Goal: Transaction & Acquisition: Purchase product/service

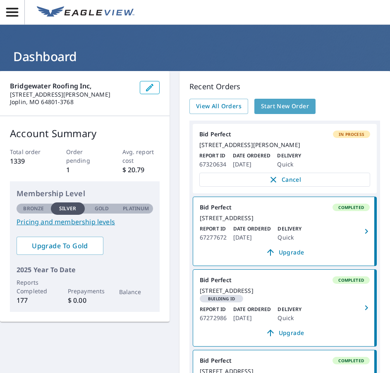
click at [278, 103] on span "Start New Order" at bounding box center [285, 106] width 48 height 10
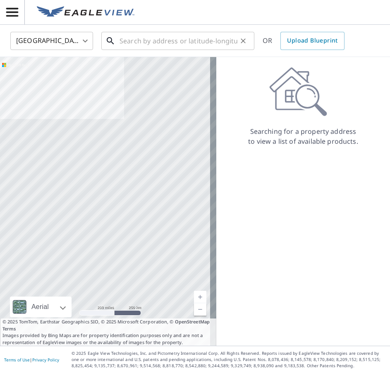
click at [158, 41] on input "text" at bounding box center [178, 40] width 118 height 23
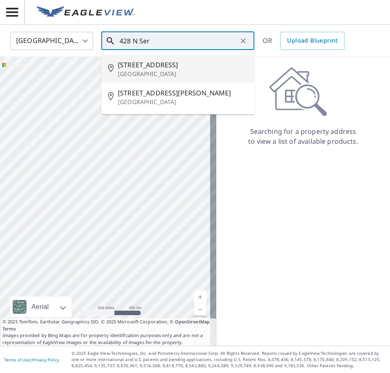
click at [143, 70] on p "[GEOGRAPHIC_DATA]" at bounding box center [183, 74] width 130 height 8
type input "[STREET_ADDRESS]"
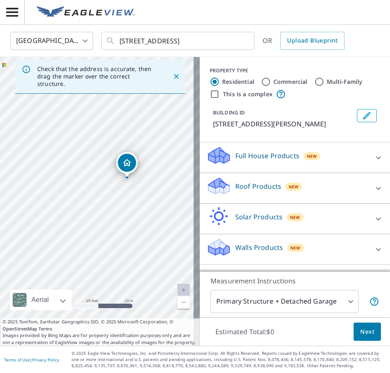
drag, startPoint x: 65, startPoint y: 202, endPoint x: 151, endPoint y: 204, distance: 85.2
click at [151, 204] on div "[STREET_ADDRESS]" at bounding box center [100, 201] width 200 height 289
drag, startPoint x: 124, startPoint y: 165, endPoint x: 87, endPoint y: 165, distance: 37.6
click at [221, 185] on icon at bounding box center [218, 183] width 21 height 10
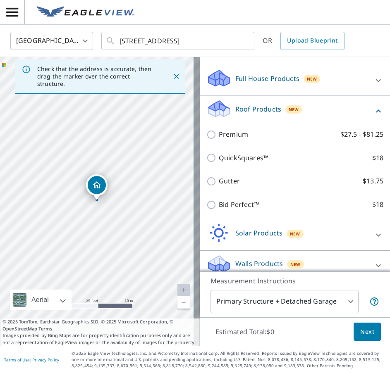
scroll to position [87, 0]
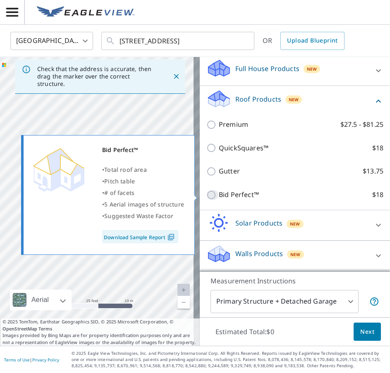
click at [206, 195] on input "Bid Perfect™ $18" at bounding box center [212, 195] width 12 height 10
checkbox input "true"
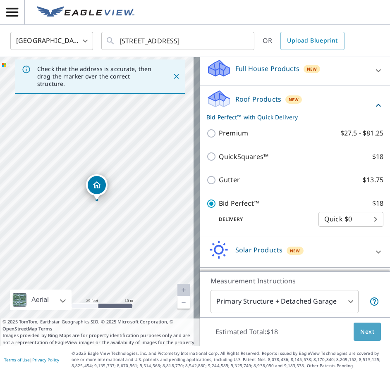
click at [361, 330] on span "Next" at bounding box center [367, 332] width 14 height 10
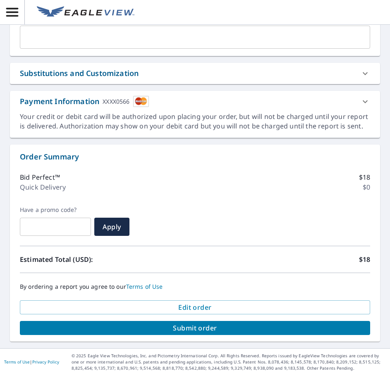
scroll to position [279, 0]
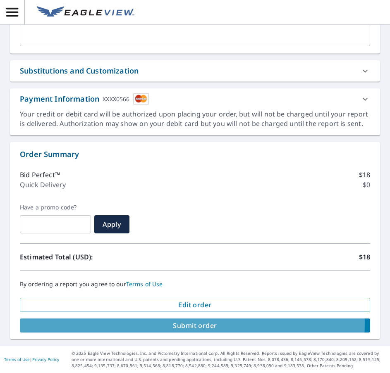
click at [185, 324] on span "Submit order" at bounding box center [194, 325] width 337 height 9
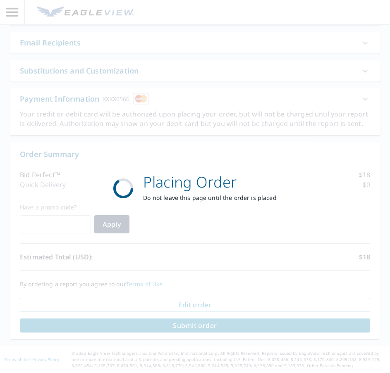
scroll to position [218, 0]
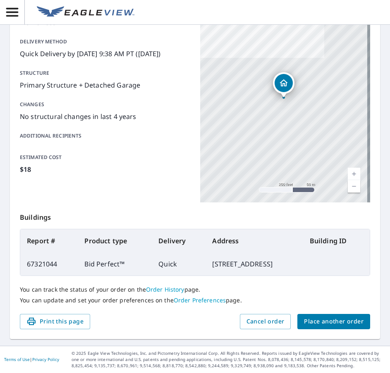
click at [335, 321] on span "Place another order" at bounding box center [334, 322] width 60 height 10
